Goal: Task Accomplishment & Management: Use online tool/utility

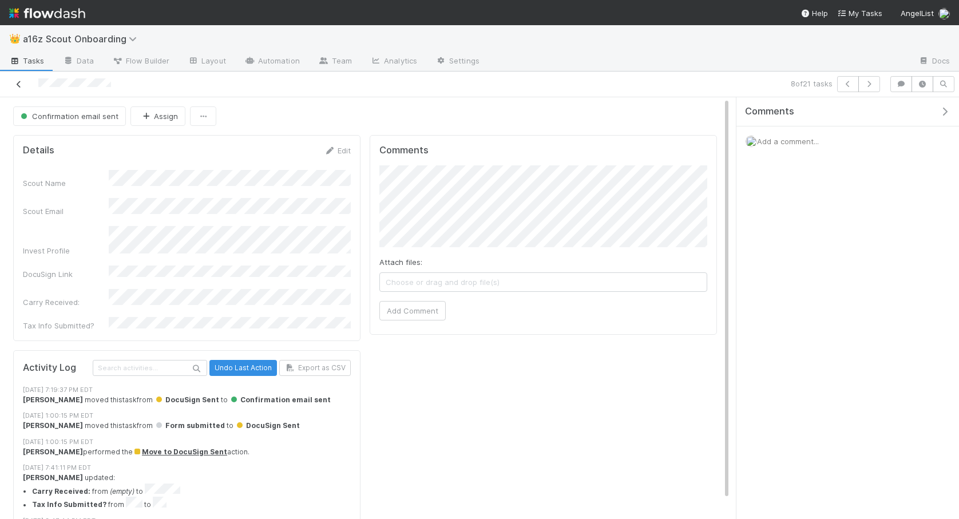
click at [21, 82] on icon at bounding box center [18, 84] width 11 height 7
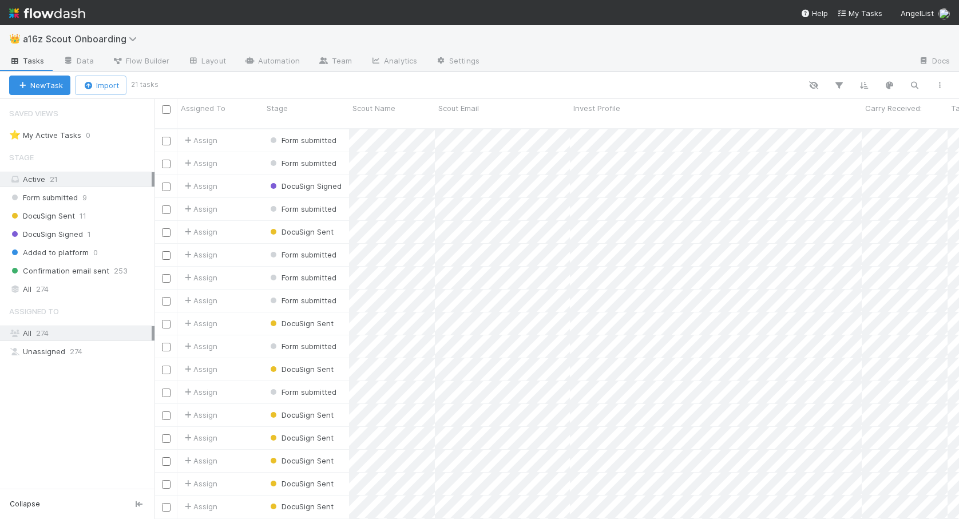
scroll to position [399, 804]
click at [237, 129] on div "Assign" at bounding box center [220, 140] width 86 height 22
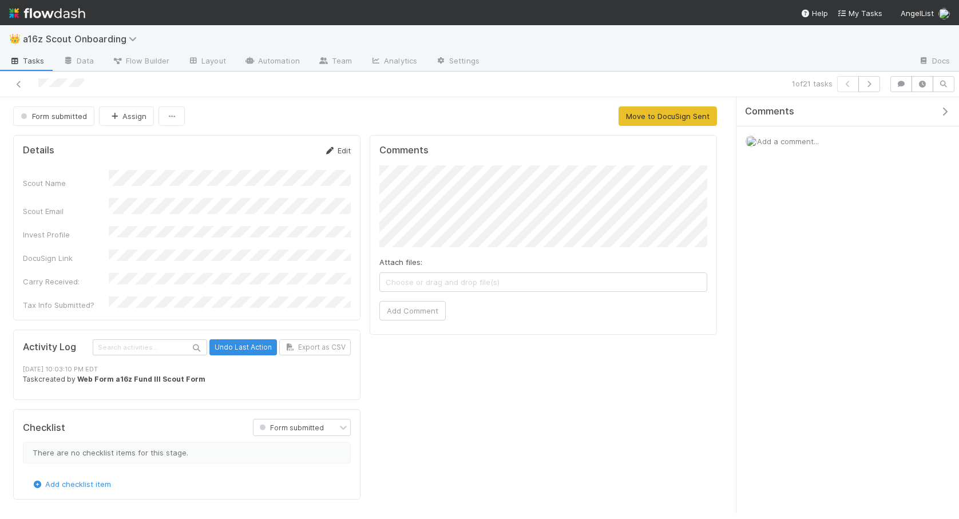
click at [343, 149] on link "Edit" at bounding box center [337, 150] width 27 height 9
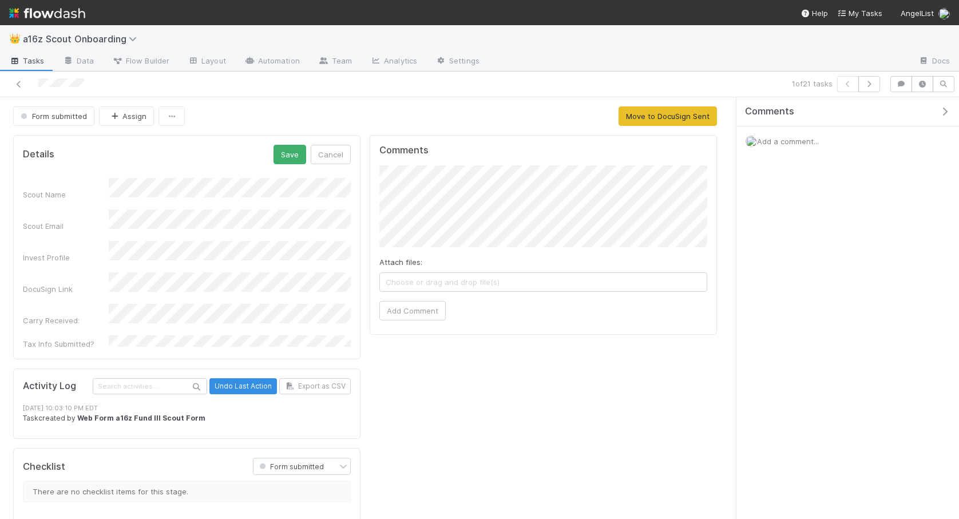
click at [171, 259] on div "Scout Name Scout Email Invest Profile DocuSign Link Carry Received: Tax Info Su…" at bounding box center [187, 264] width 328 height 172
click at [158, 331] on div "Personally" at bounding box center [231, 329] width 237 height 21
click at [289, 157] on button "Save" at bounding box center [289, 154] width 33 height 19
